Goal: Navigation & Orientation: Go to known website

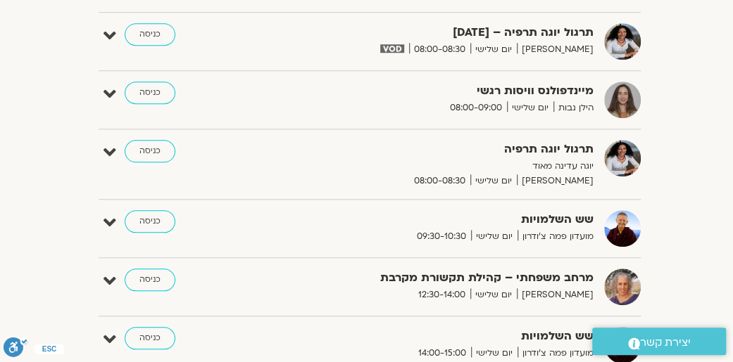
scroll to position [493, -2]
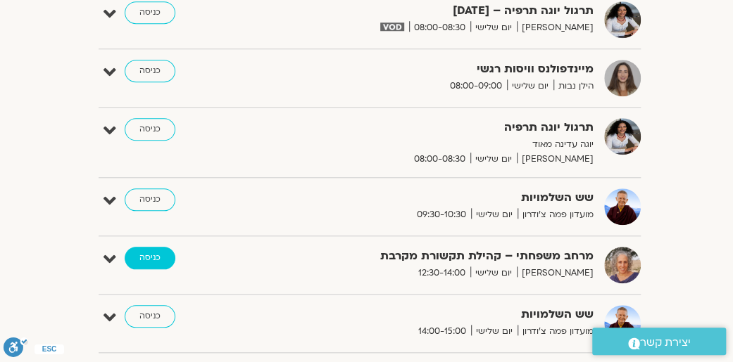
click at [144, 254] on link "כניסה" at bounding box center [150, 258] width 51 height 23
